Goal: Find contact information: Find contact information

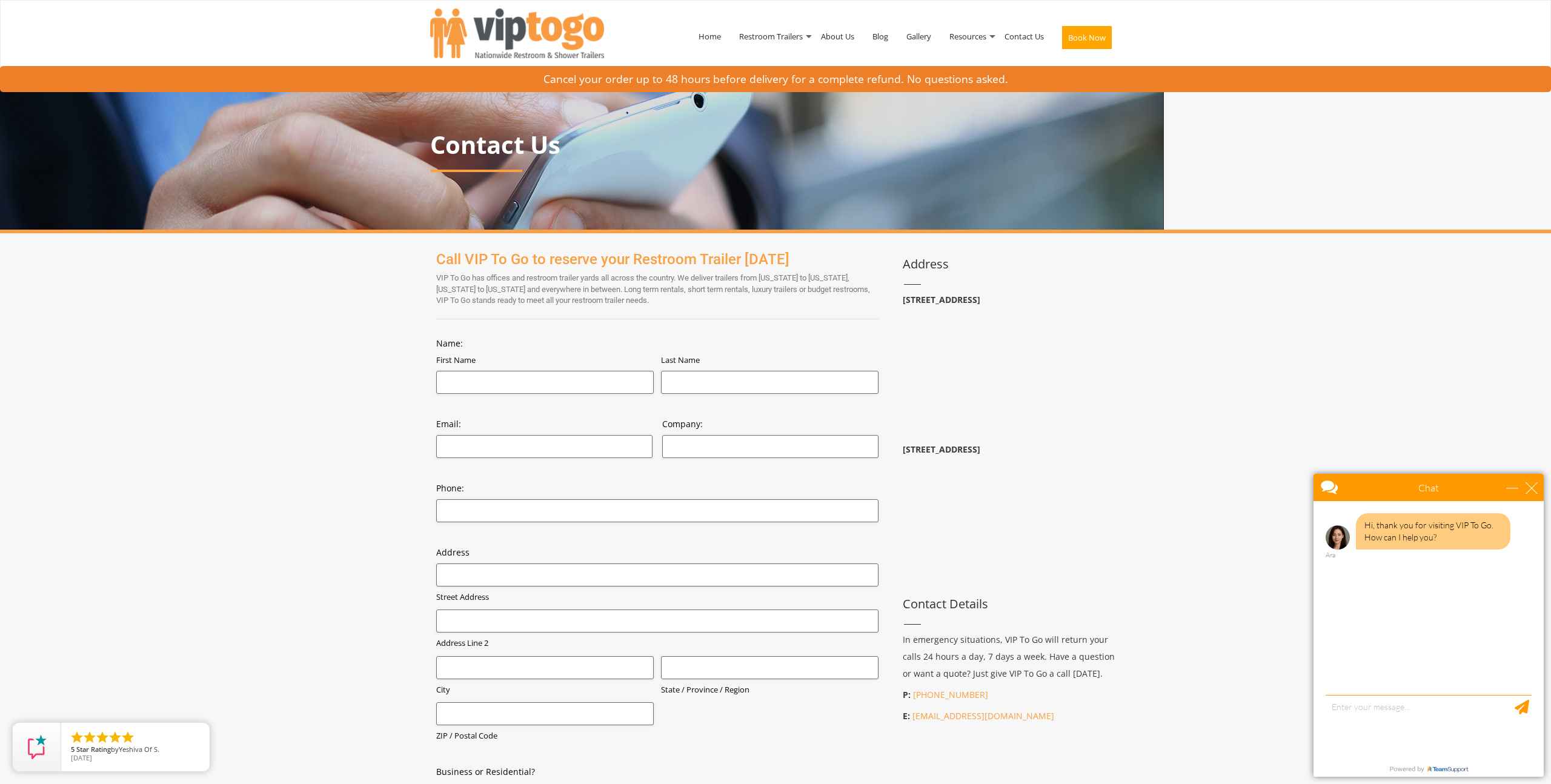
click at [532, 27] on div at bounding box center [775, 392] width 1551 height 784
click at [509, 33] on div at bounding box center [775, 392] width 1551 height 784
click at [508, 33] on img at bounding box center [517, 33] width 174 height 50
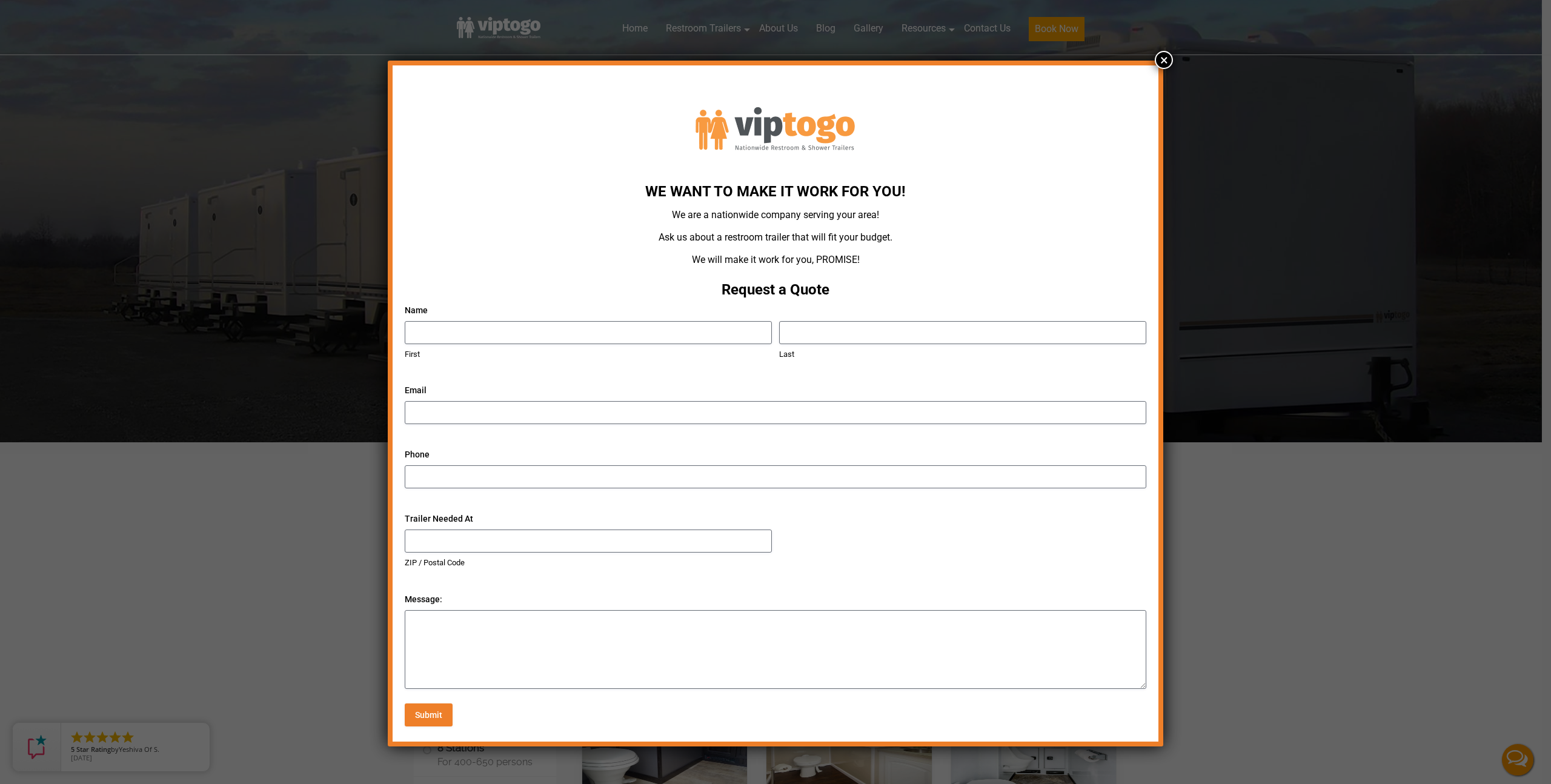
click at [284, 556] on div "We Want To Make It Work For You! We are a nationwide company serving your area!…" at bounding box center [775, 392] width 1551 height 784
